Goal: Find specific page/section: Find specific page/section

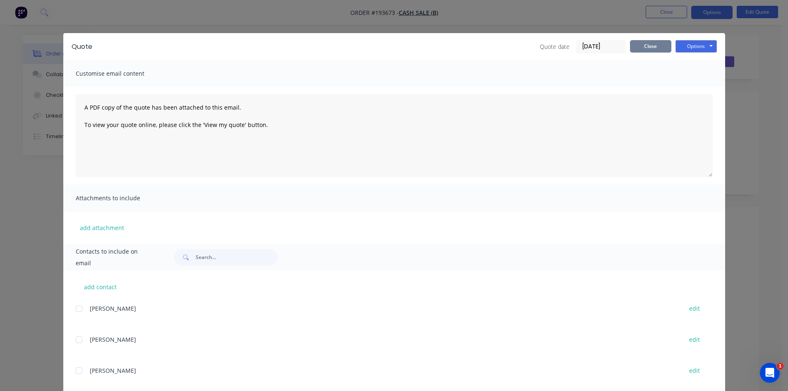
click at [641, 49] on button "Close" at bounding box center [650, 46] width 41 height 12
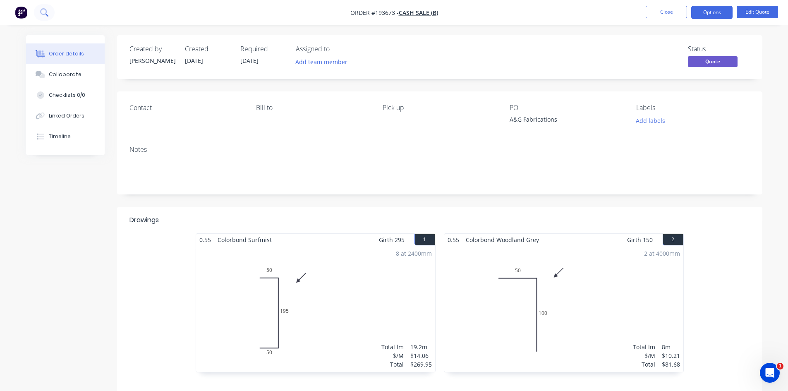
click at [46, 11] on icon at bounding box center [43, 11] width 7 height 7
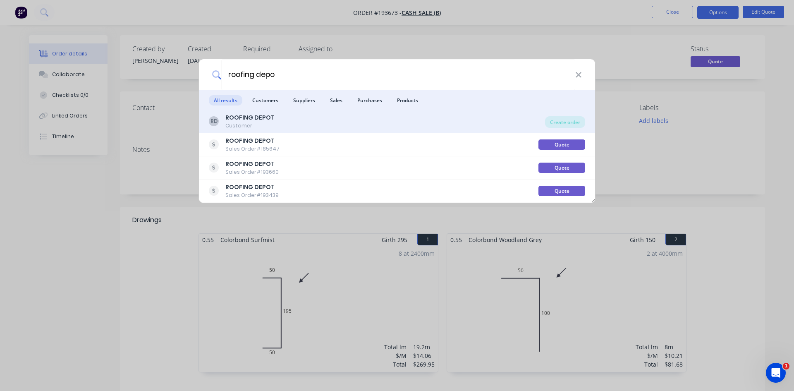
type input "roofing depo"
click at [286, 118] on div "RD ROOFING DEPO T Customer" at bounding box center [377, 121] width 336 height 16
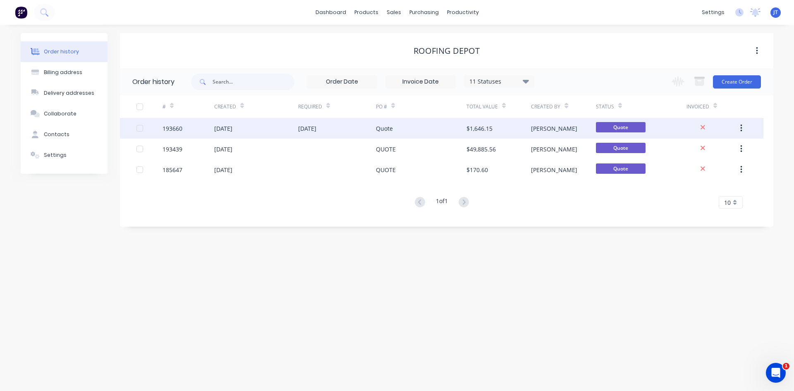
click at [475, 126] on div "$1,646.15" at bounding box center [480, 128] width 26 height 9
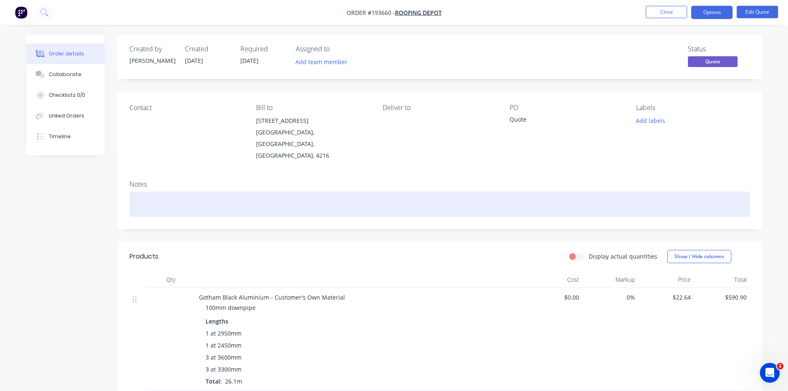
click at [415, 192] on div at bounding box center [439, 204] width 621 height 25
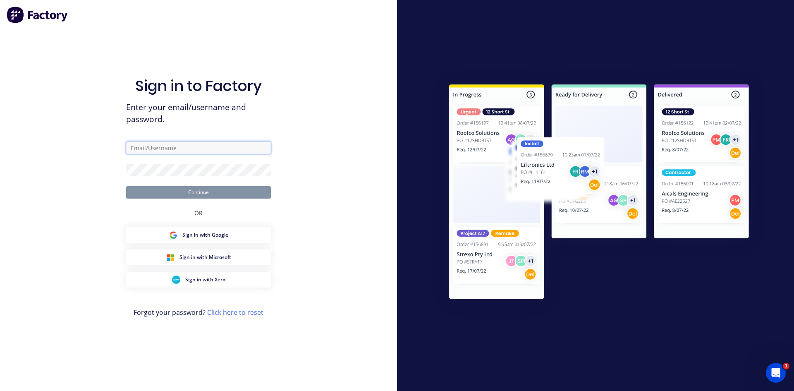
type input "john@fmfabricators.com.au"
